Goal: Task Accomplishment & Management: Manage account settings

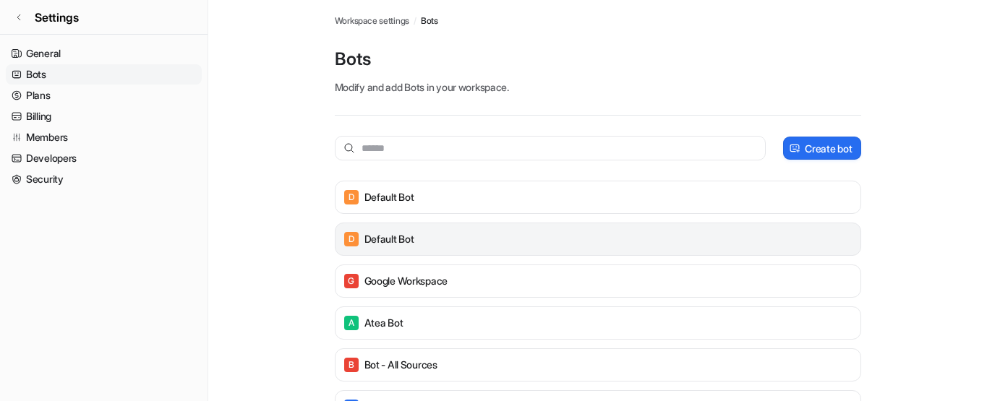
scroll to position [51, 0]
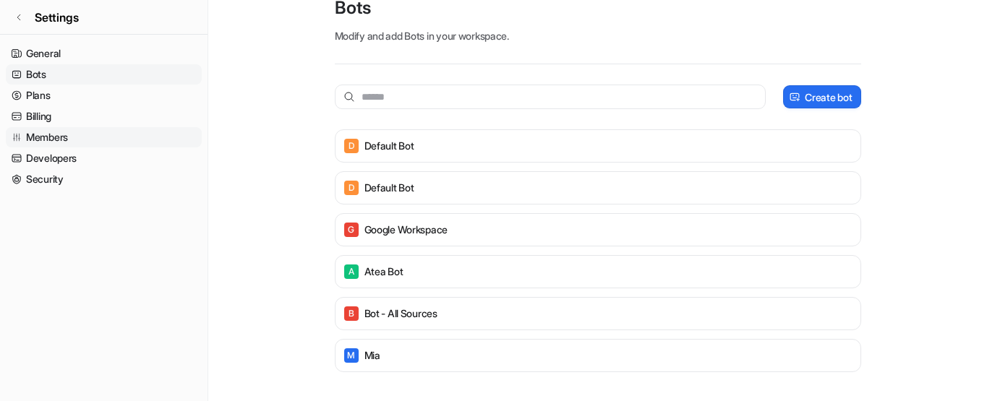
click at [48, 134] on link "Members" at bounding box center [104, 137] width 196 height 20
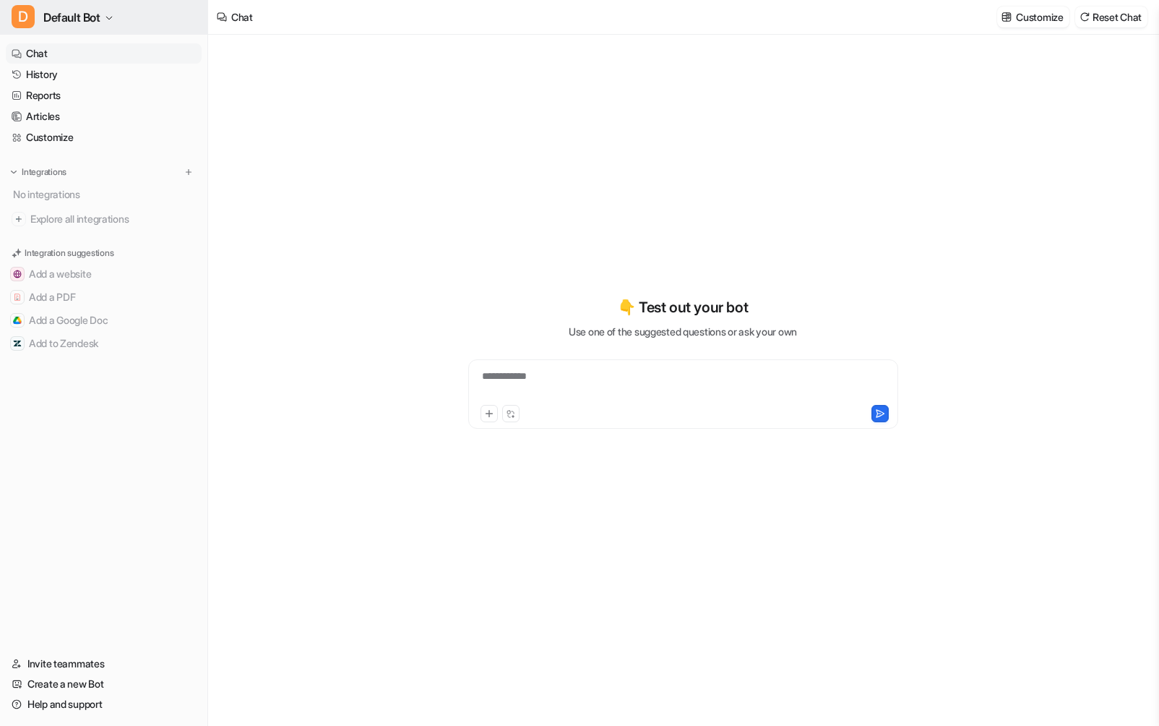
click at [134, 6] on button "D Default Bot" at bounding box center [103, 17] width 207 height 35
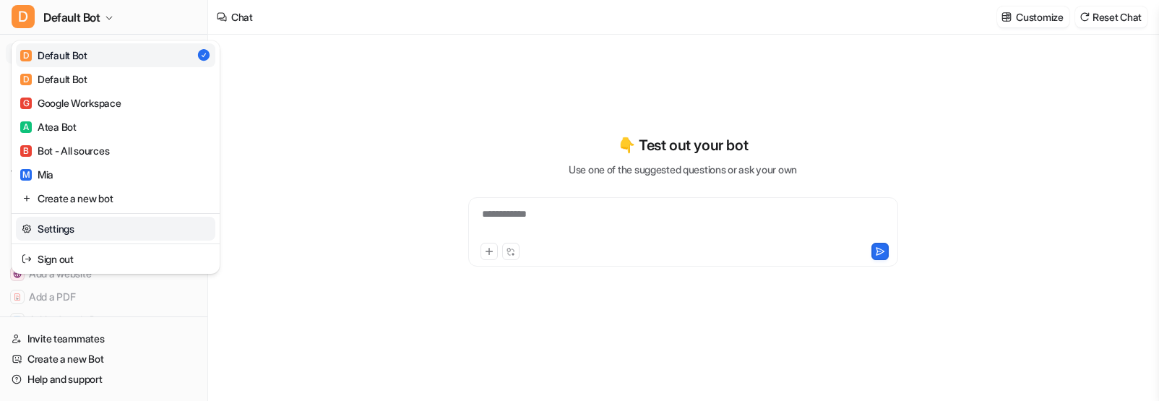
click at [82, 226] on link "Settings" at bounding box center [116, 229] width 200 height 24
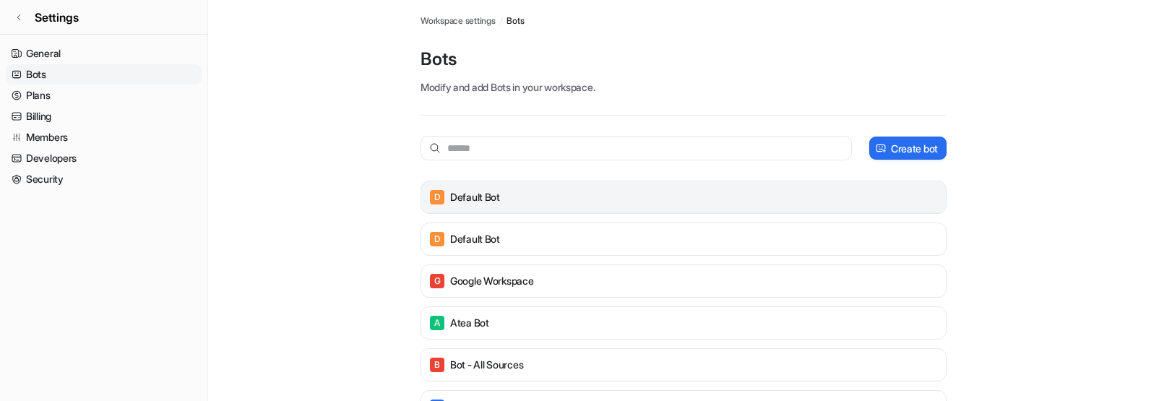
click at [468, 191] on p "Default Bot" at bounding box center [475, 197] width 50 height 14
click at [521, 197] on div "D Default Bot" at bounding box center [683, 197] width 513 height 20
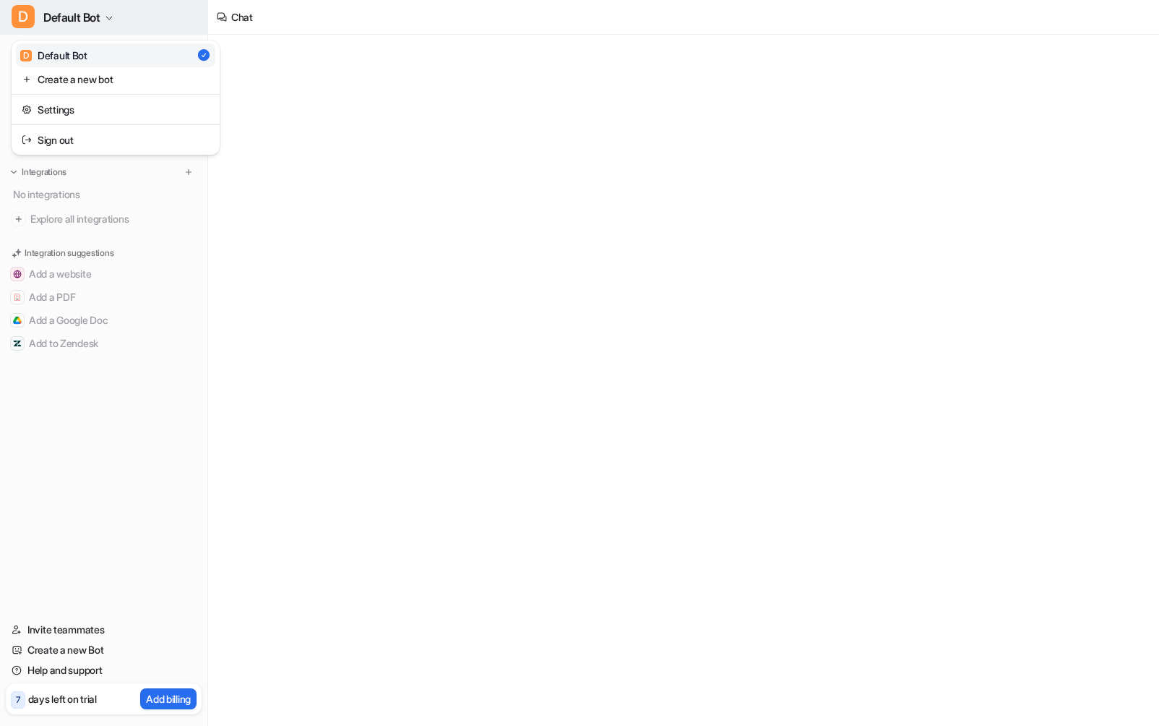
click at [95, 20] on span "Default Bot" at bounding box center [71, 17] width 57 height 20
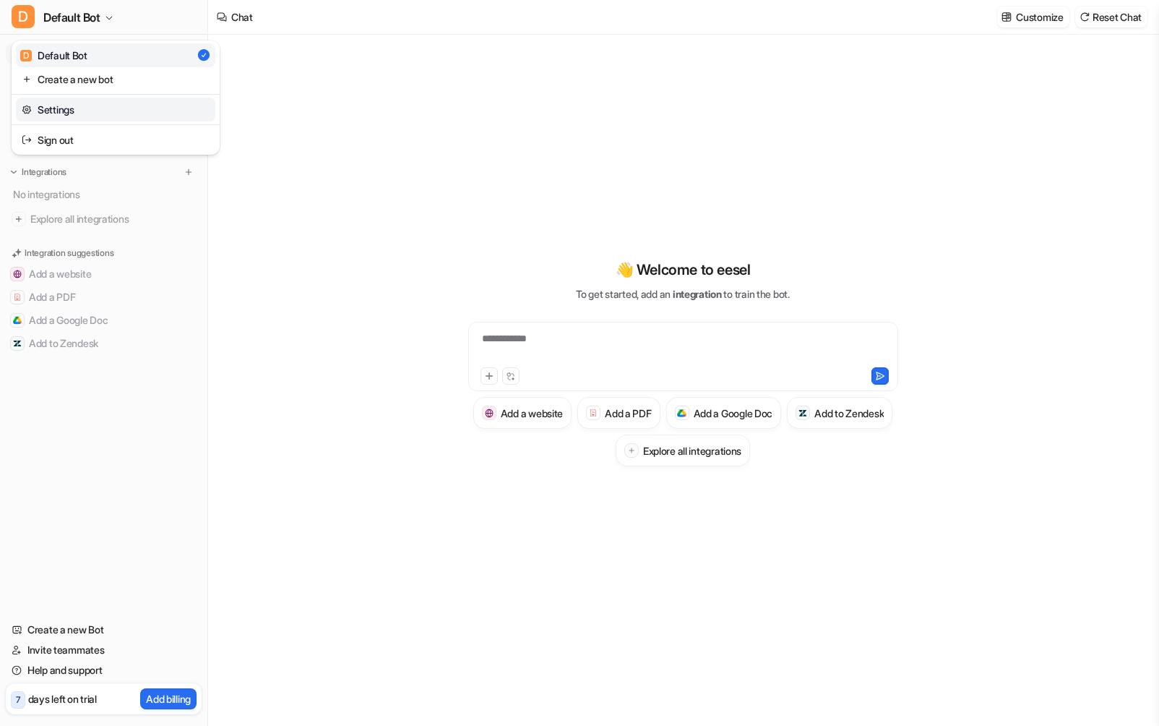
type textarea "**********"
click at [109, 116] on link "Settings" at bounding box center [116, 110] width 200 height 24
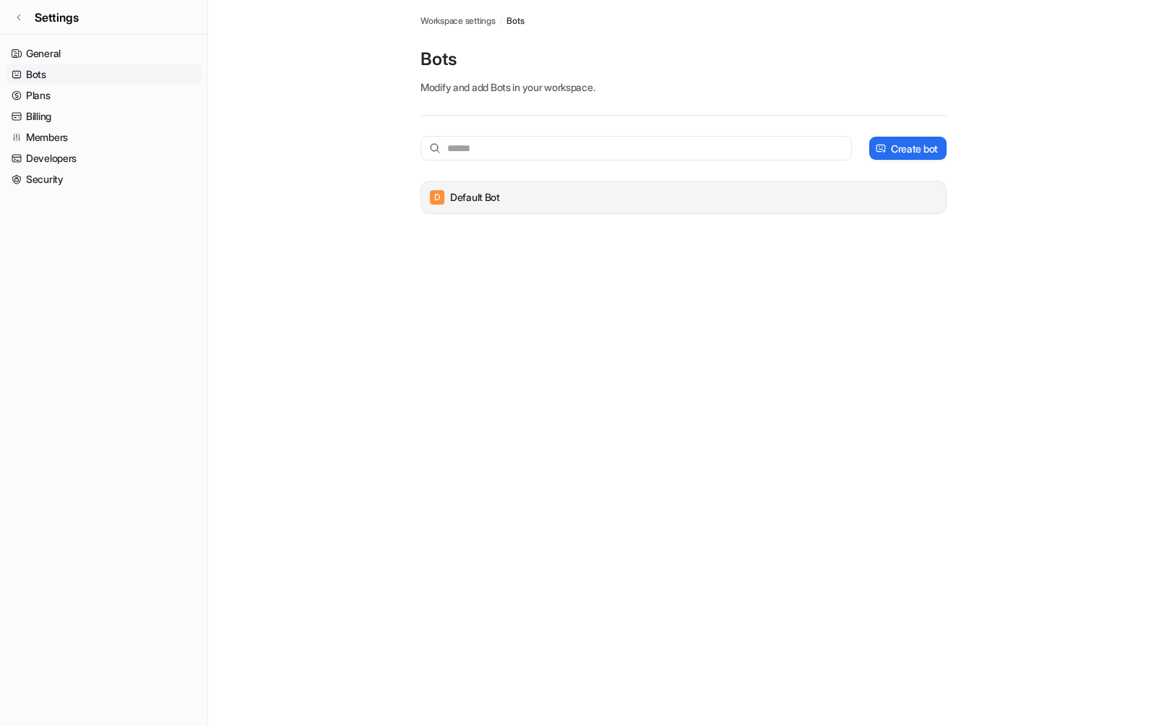
click at [548, 200] on div "D Default Bot" at bounding box center [683, 197] width 513 height 20
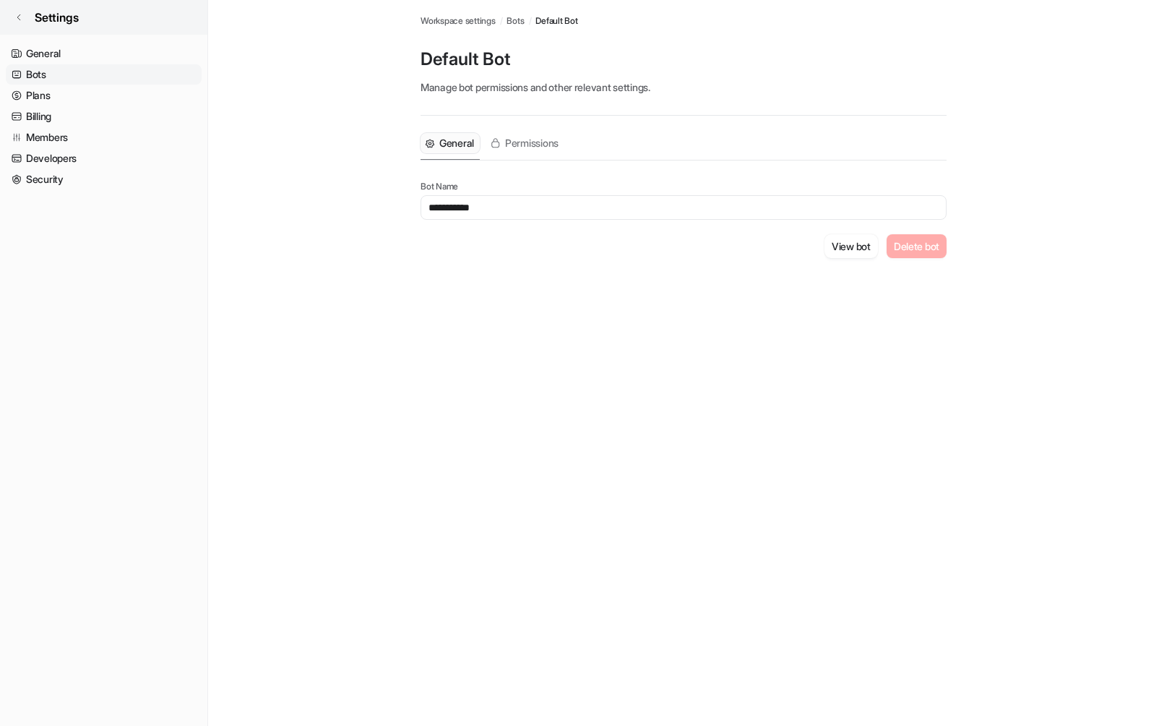
click at [53, 24] on span "Settings" at bounding box center [57, 17] width 44 height 17
